Goal: Information Seeking & Learning: Learn about a topic

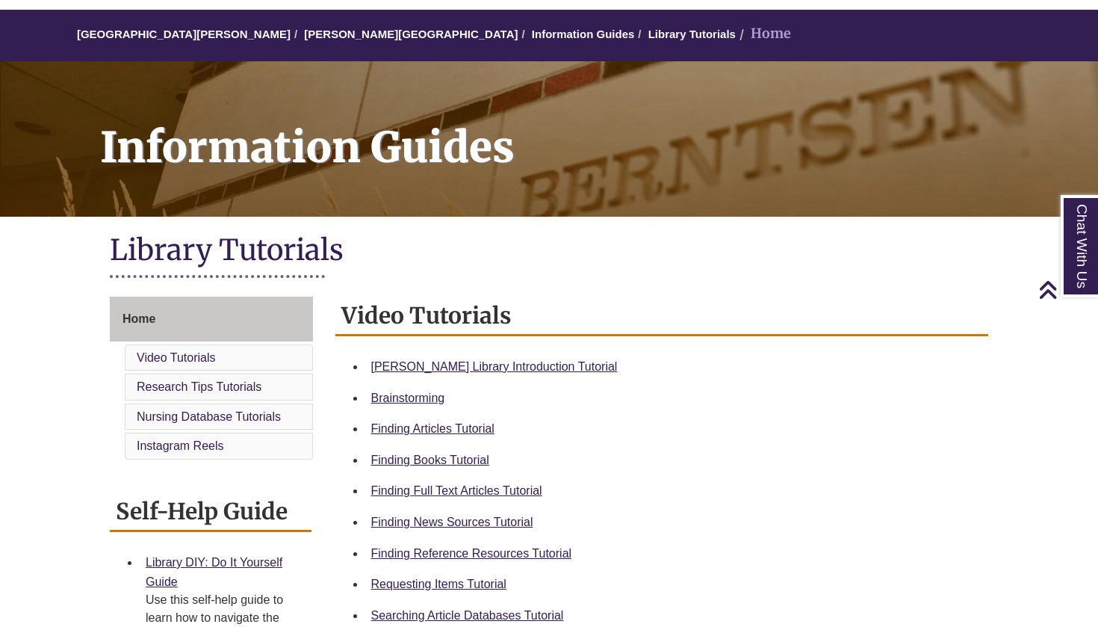
scroll to position [23, 0]
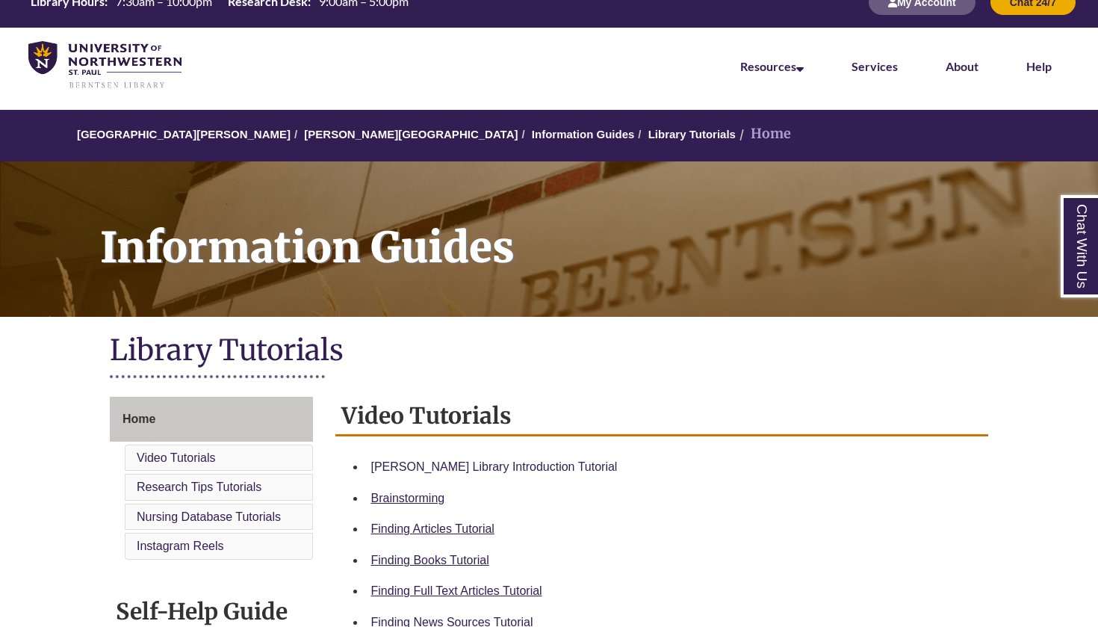
click at [546, 462] on link "Berntsen Library Introduction Tutorial" at bounding box center [494, 466] width 246 height 13
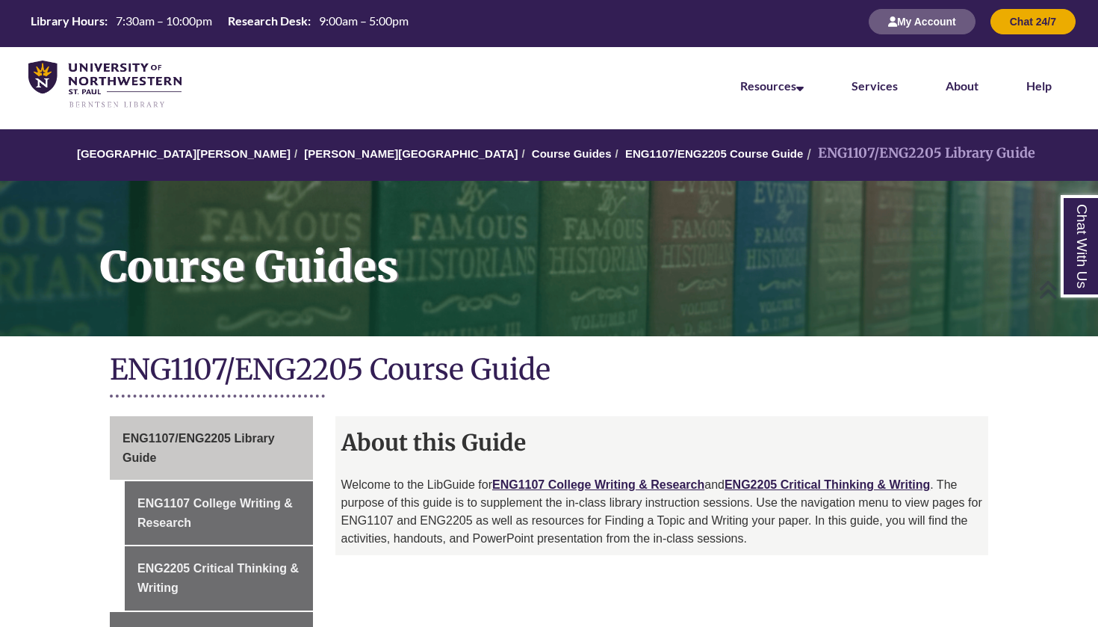
scroll to position [125, 0]
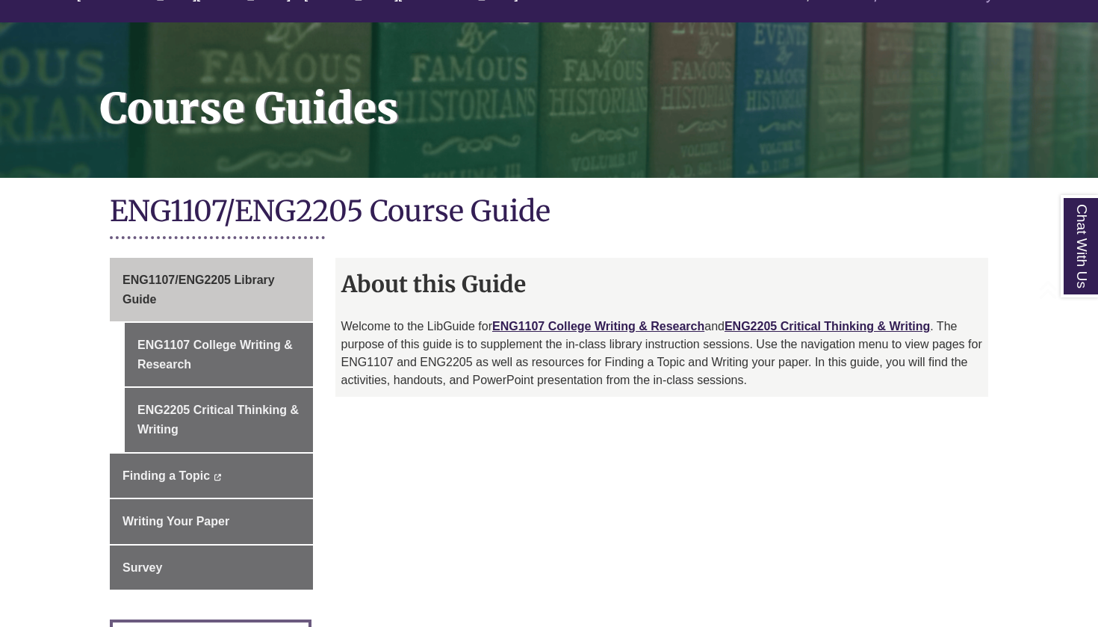
scroll to position [175, 0]
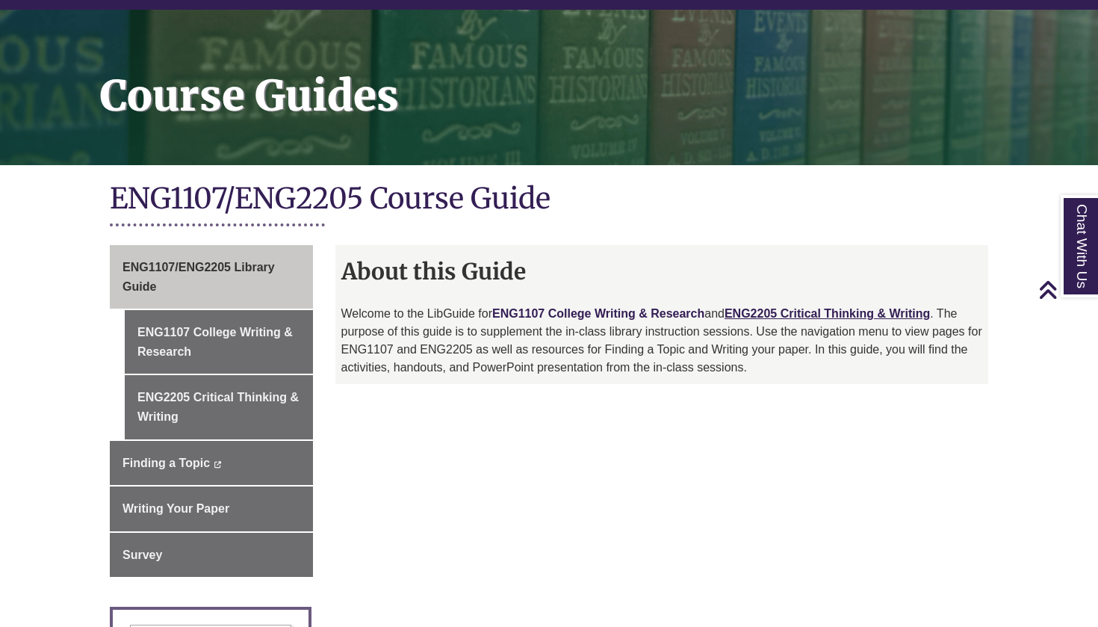
click at [656, 314] on link "ENG1107 College Writing & Research" at bounding box center [598, 313] width 212 height 13
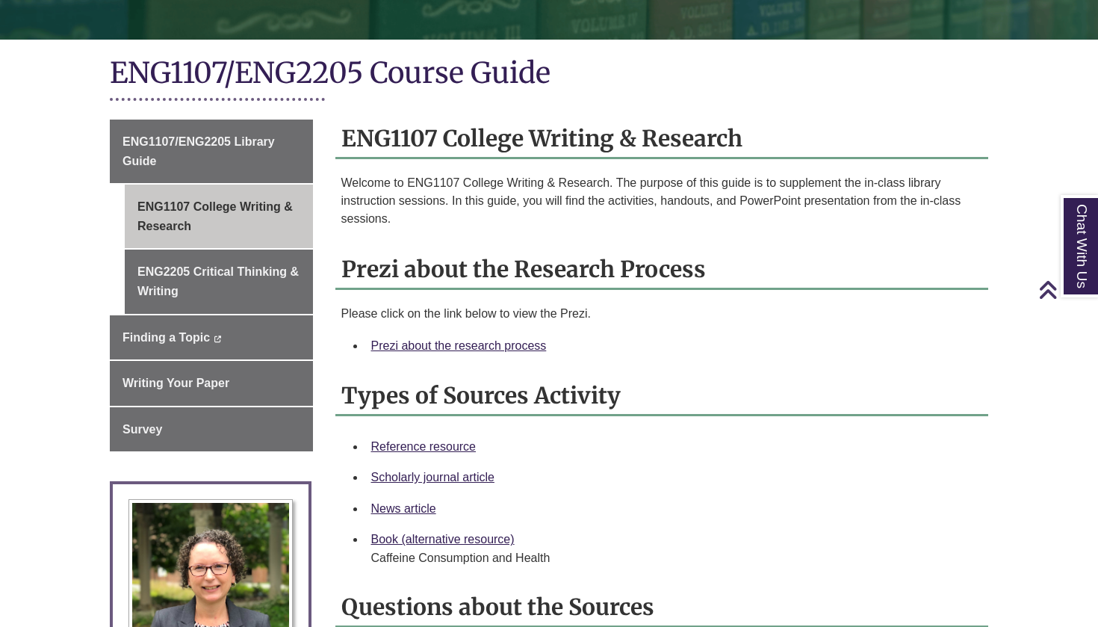
scroll to position [327, 0]
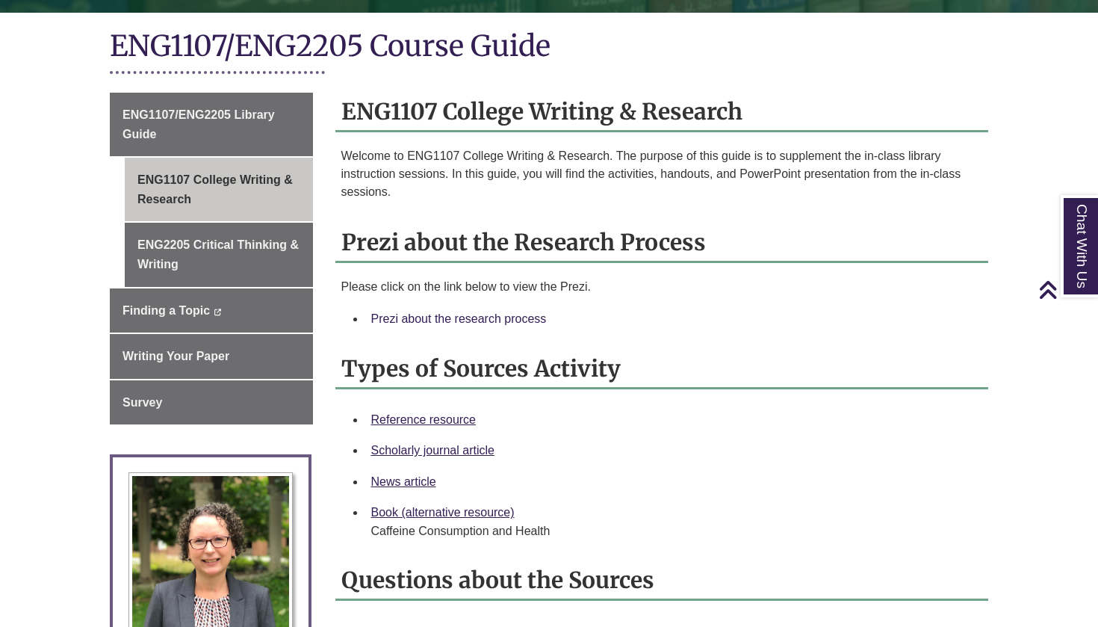
click at [512, 315] on link "Prezi about the research process" at bounding box center [459, 318] width 176 height 13
